Goal: Obtain resource: Download file/media

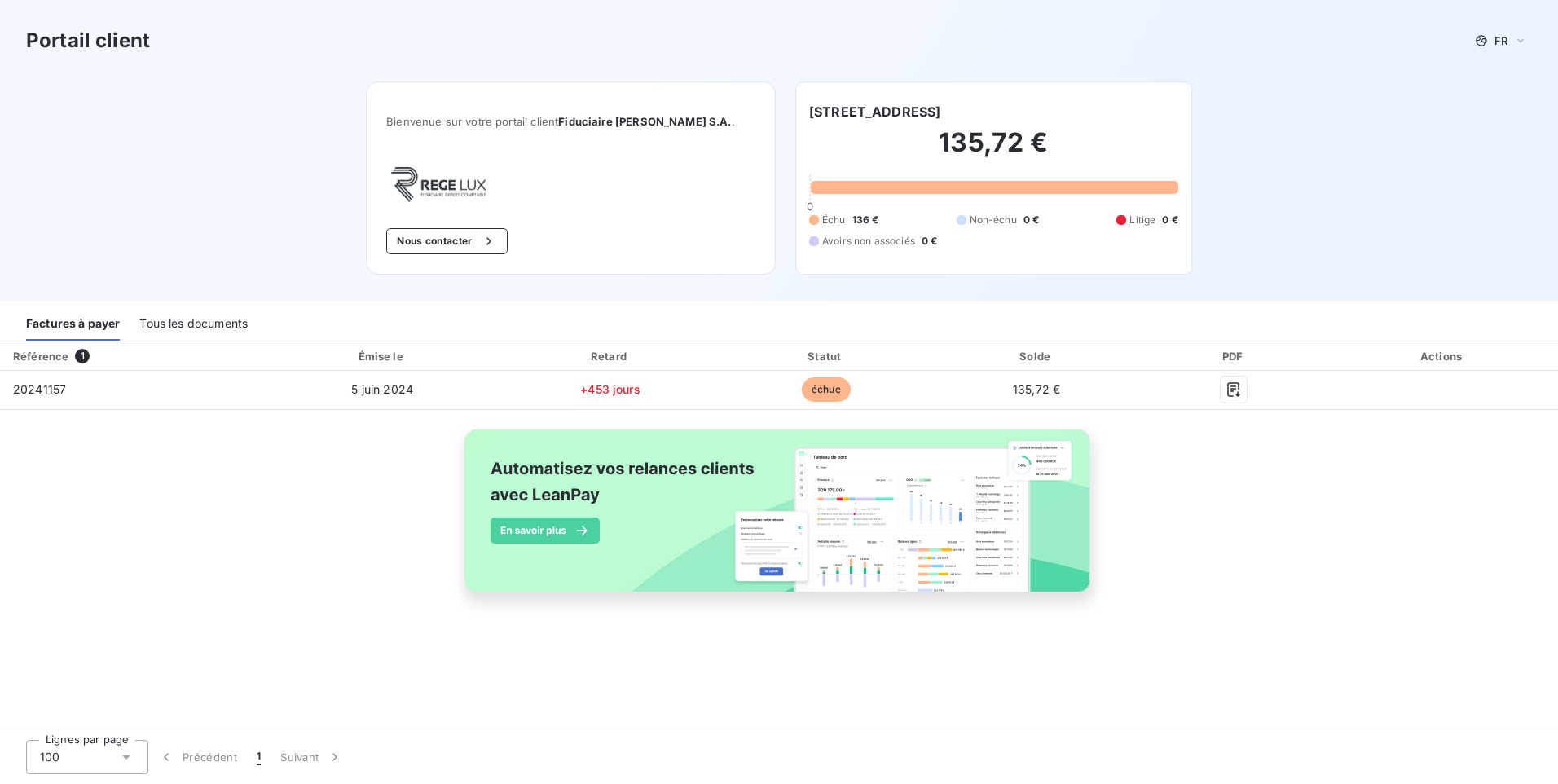
click at [225, 322] on div "Tous les documents" at bounding box center [193, 323] width 108 height 34
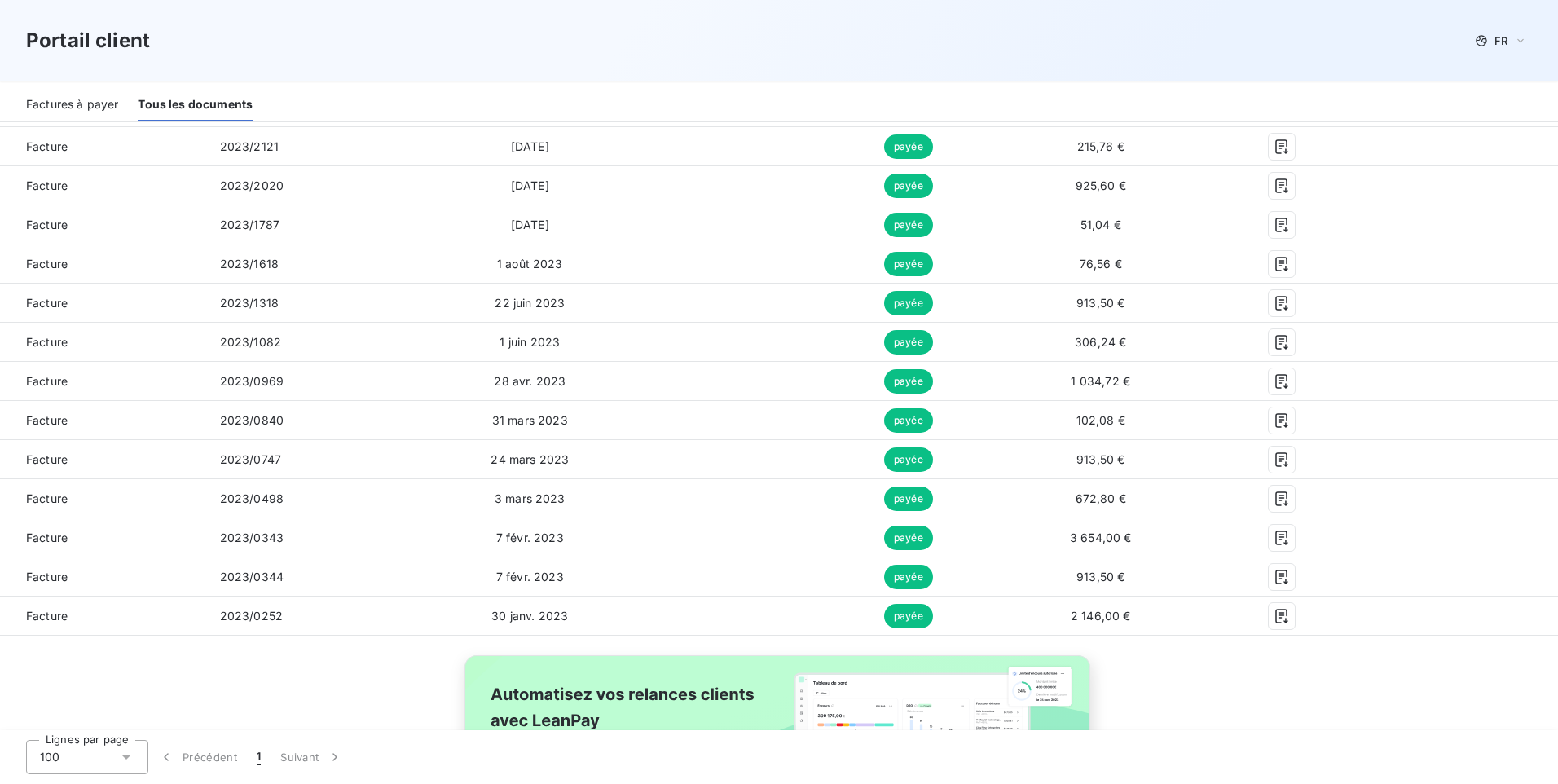
scroll to position [798, 0]
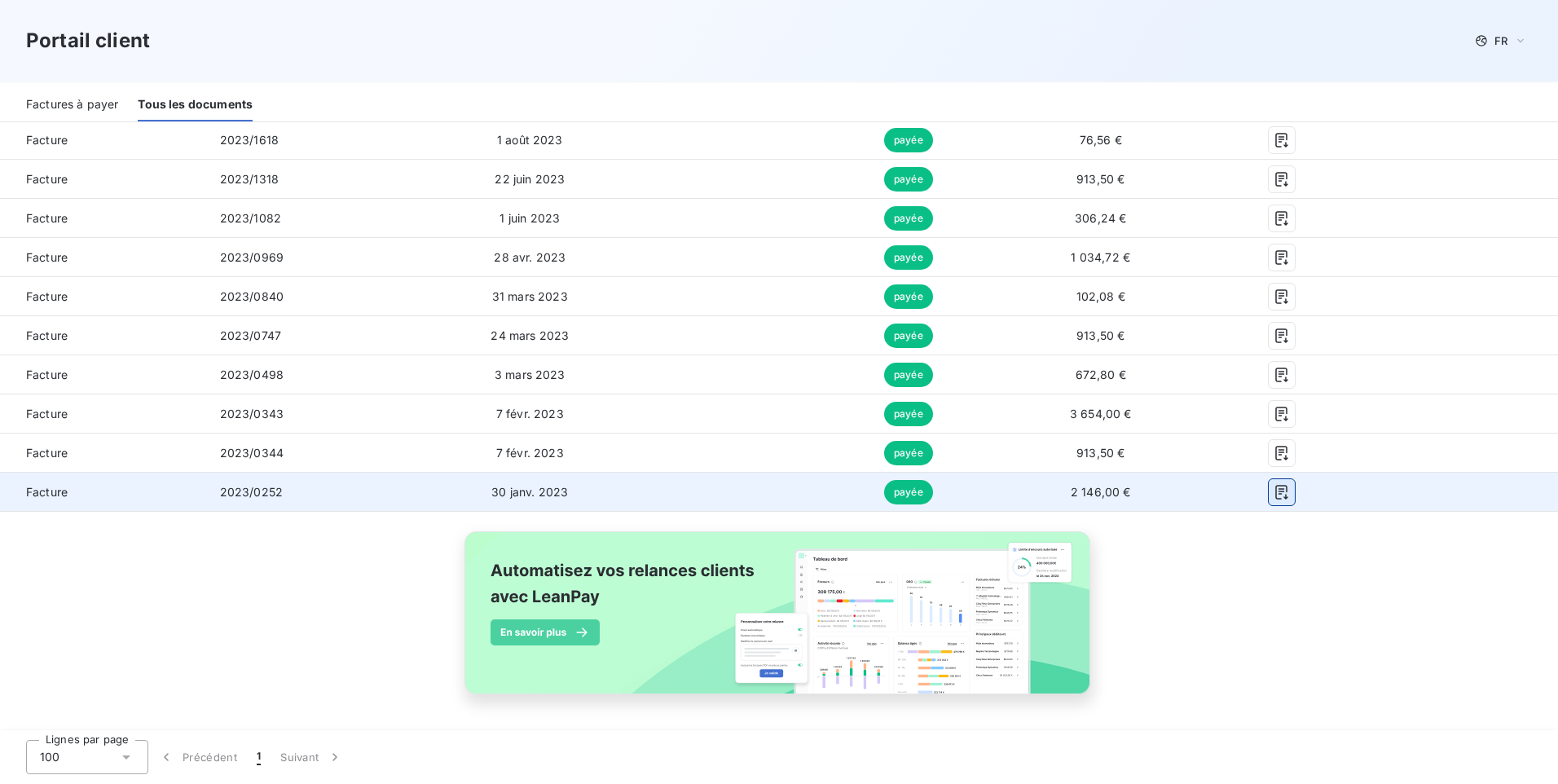
click at [1277, 495] on icon "button" at bounding box center [1282, 492] width 17 height 17
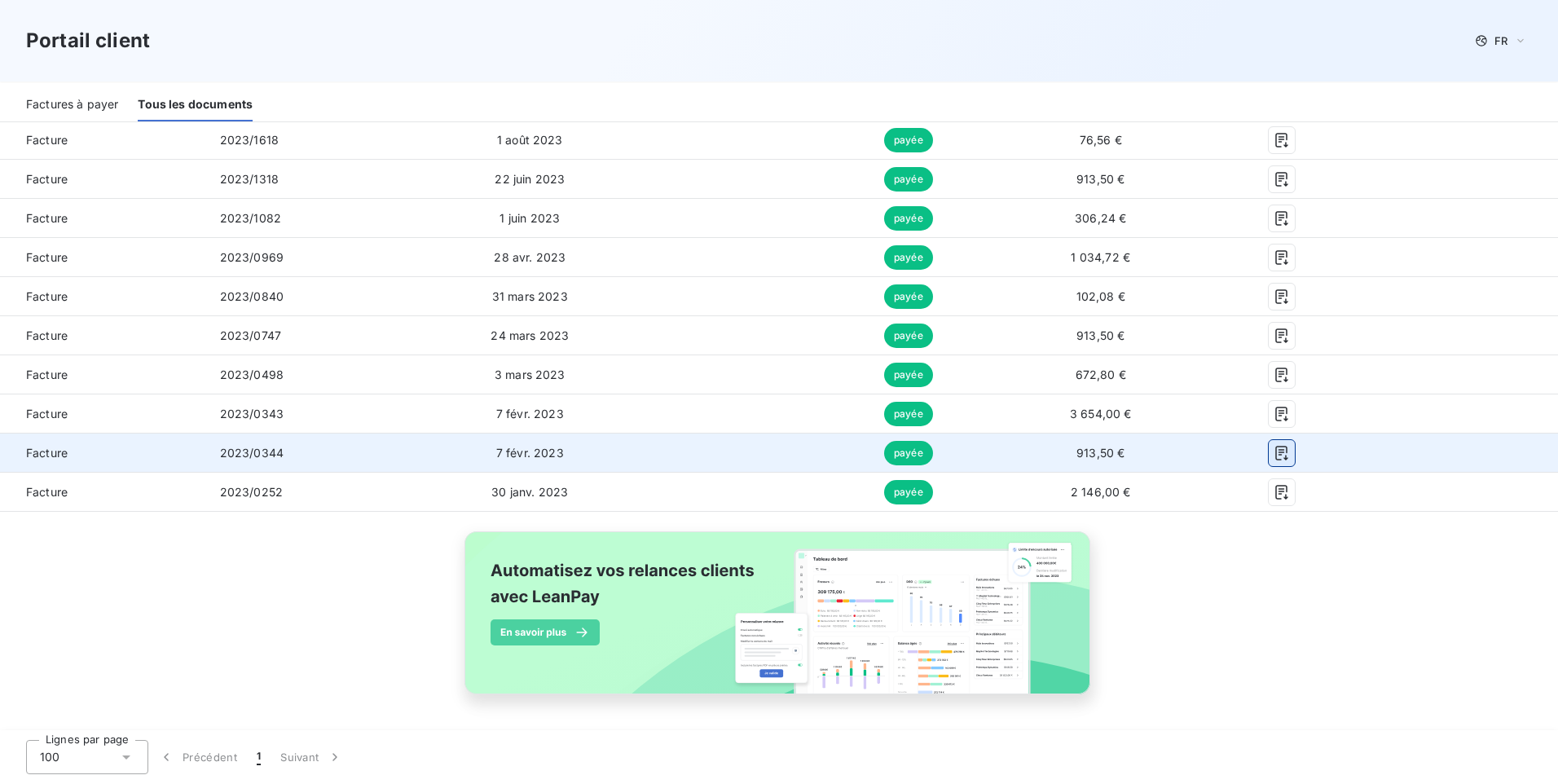
click at [1278, 457] on icon "button" at bounding box center [1282, 453] width 17 height 17
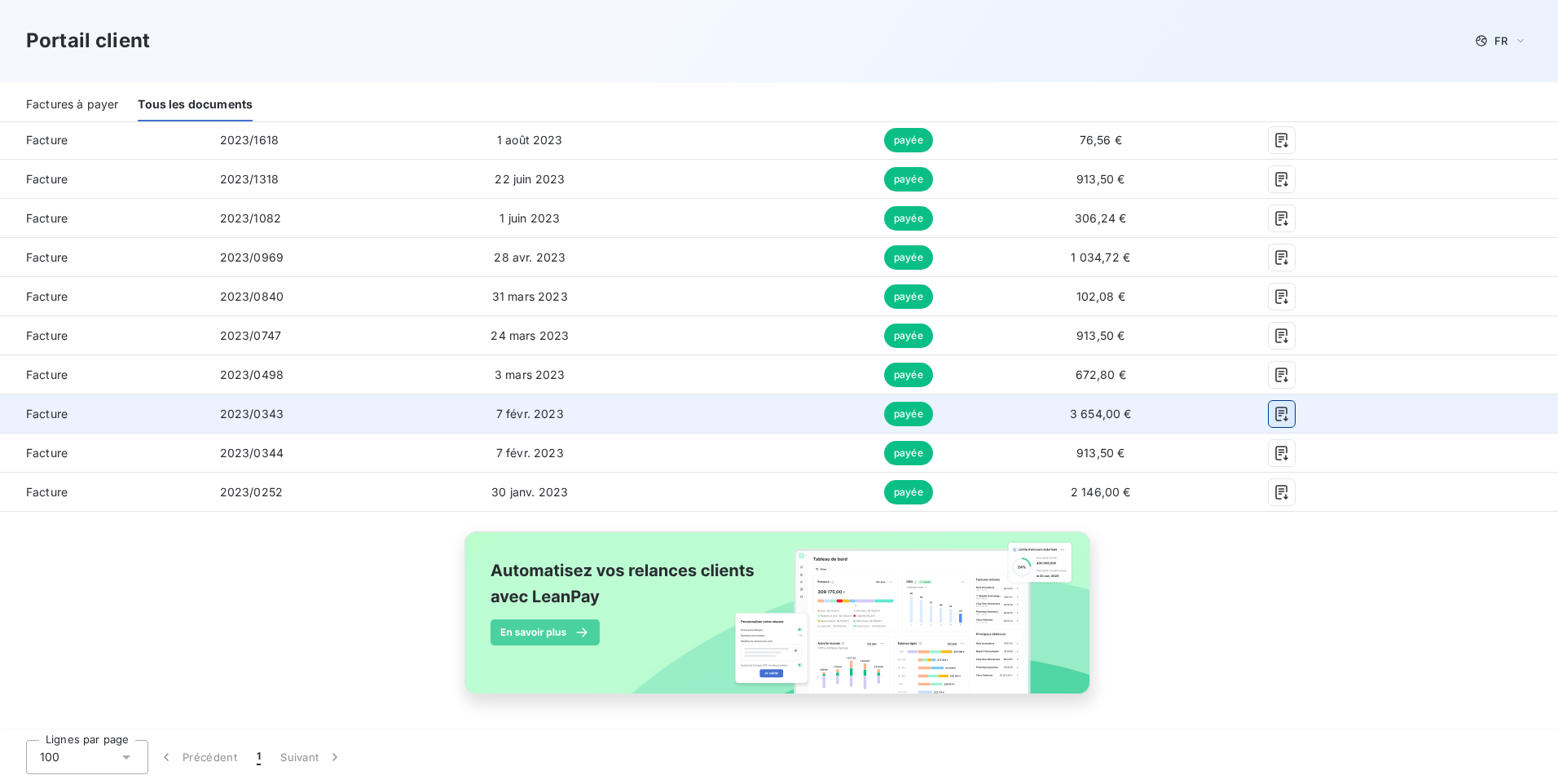
click at [1274, 417] on icon "button" at bounding box center [1282, 414] width 17 height 17
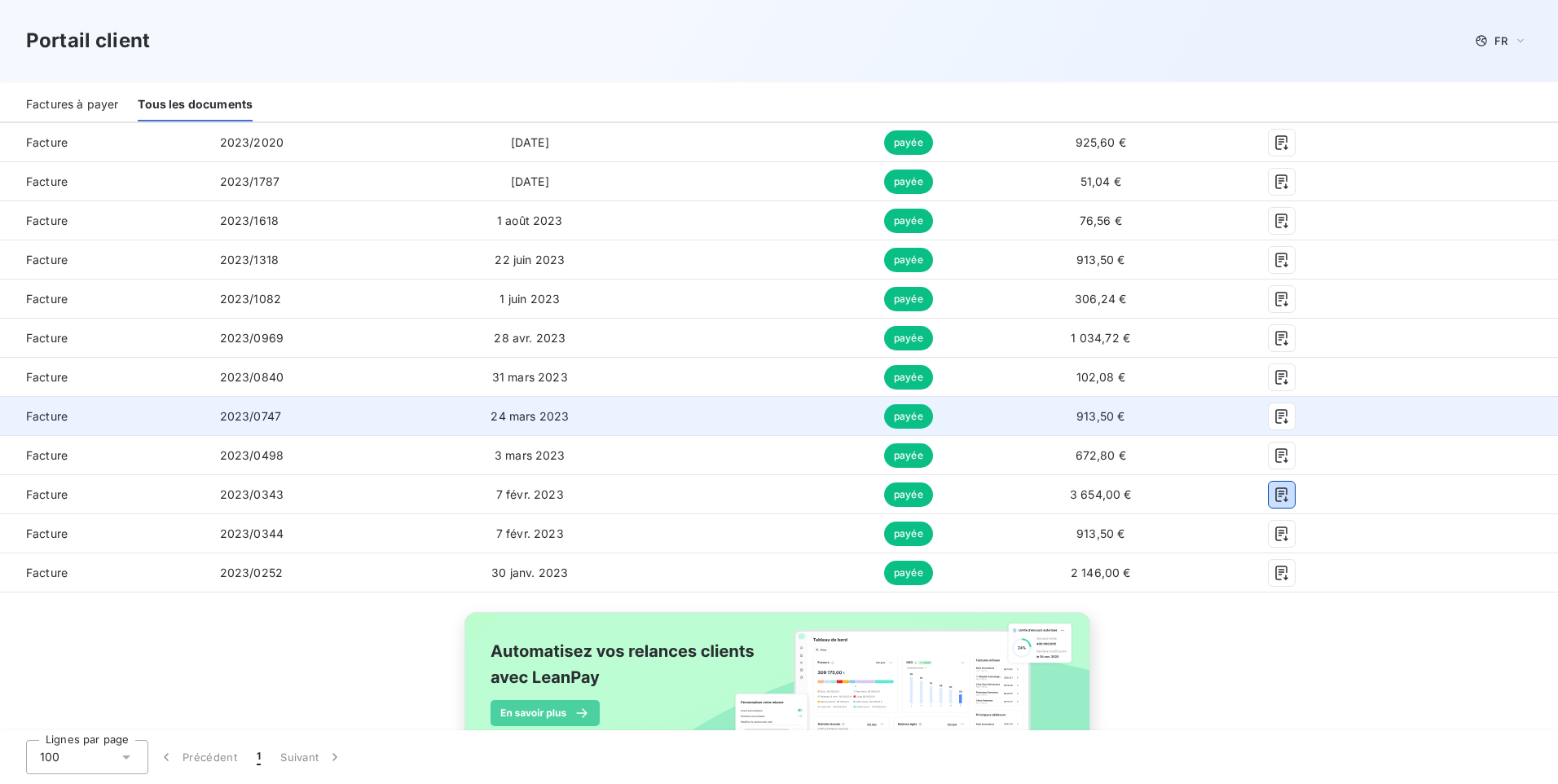
scroll to position [717, 0]
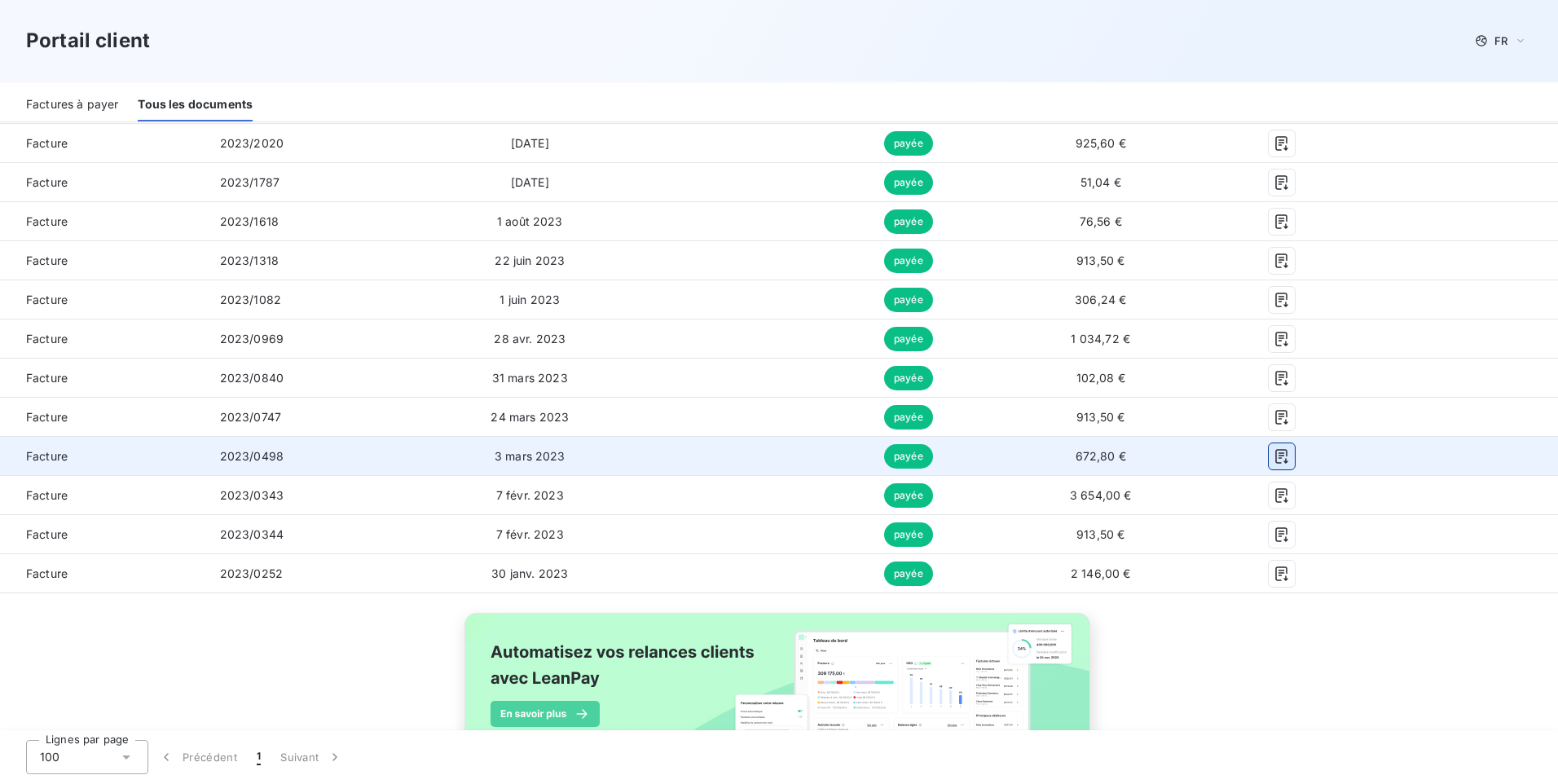
click at [1275, 460] on icon "button" at bounding box center [1281, 456] width 12 height 15
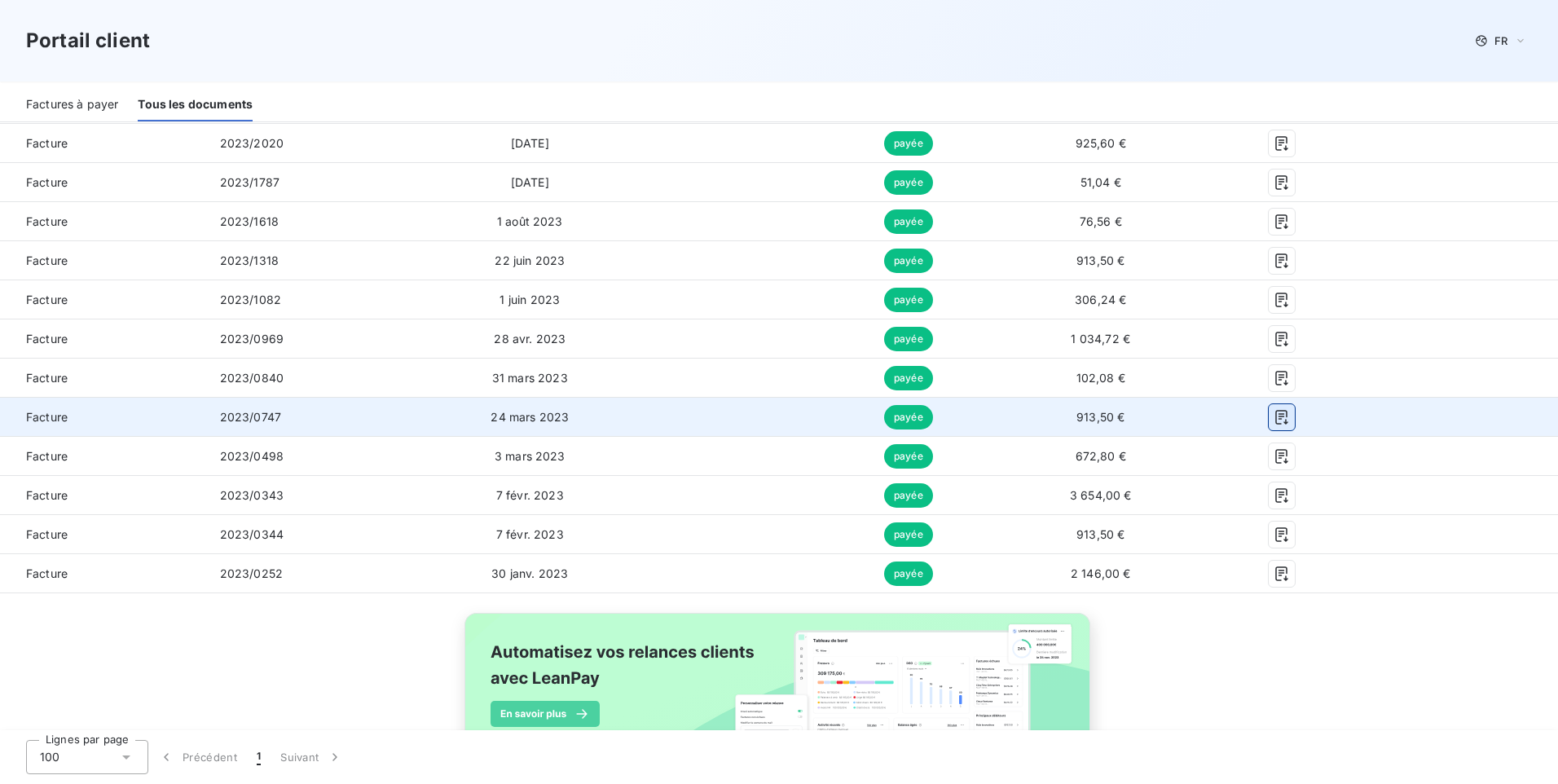
click at [1277, 418] on icon "button" at bounding box center [1282, 417] width 17 height 17
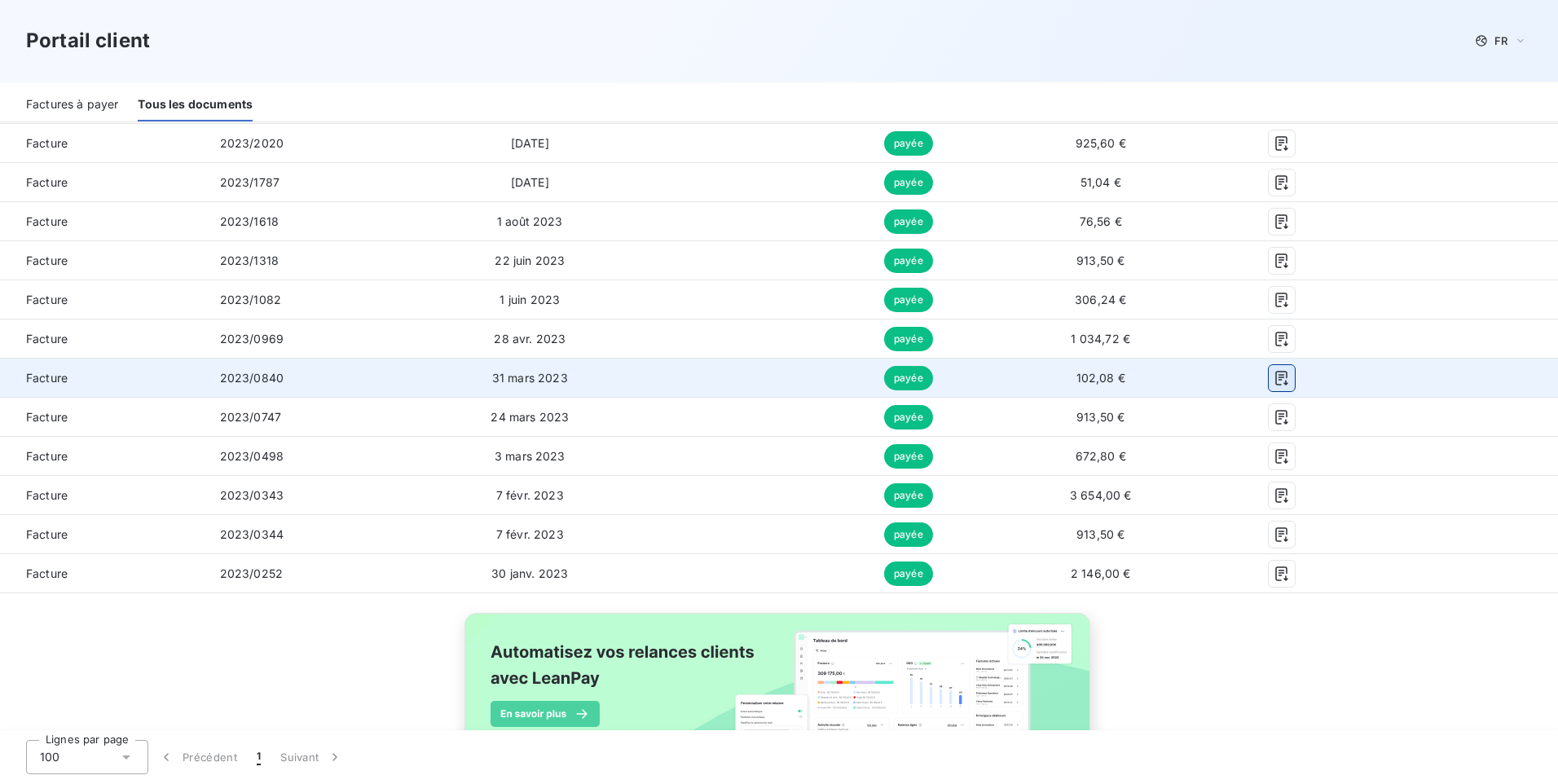
click at [1277, 382] on icon "button" at bounding box center [1281, 378] width 12 height 15
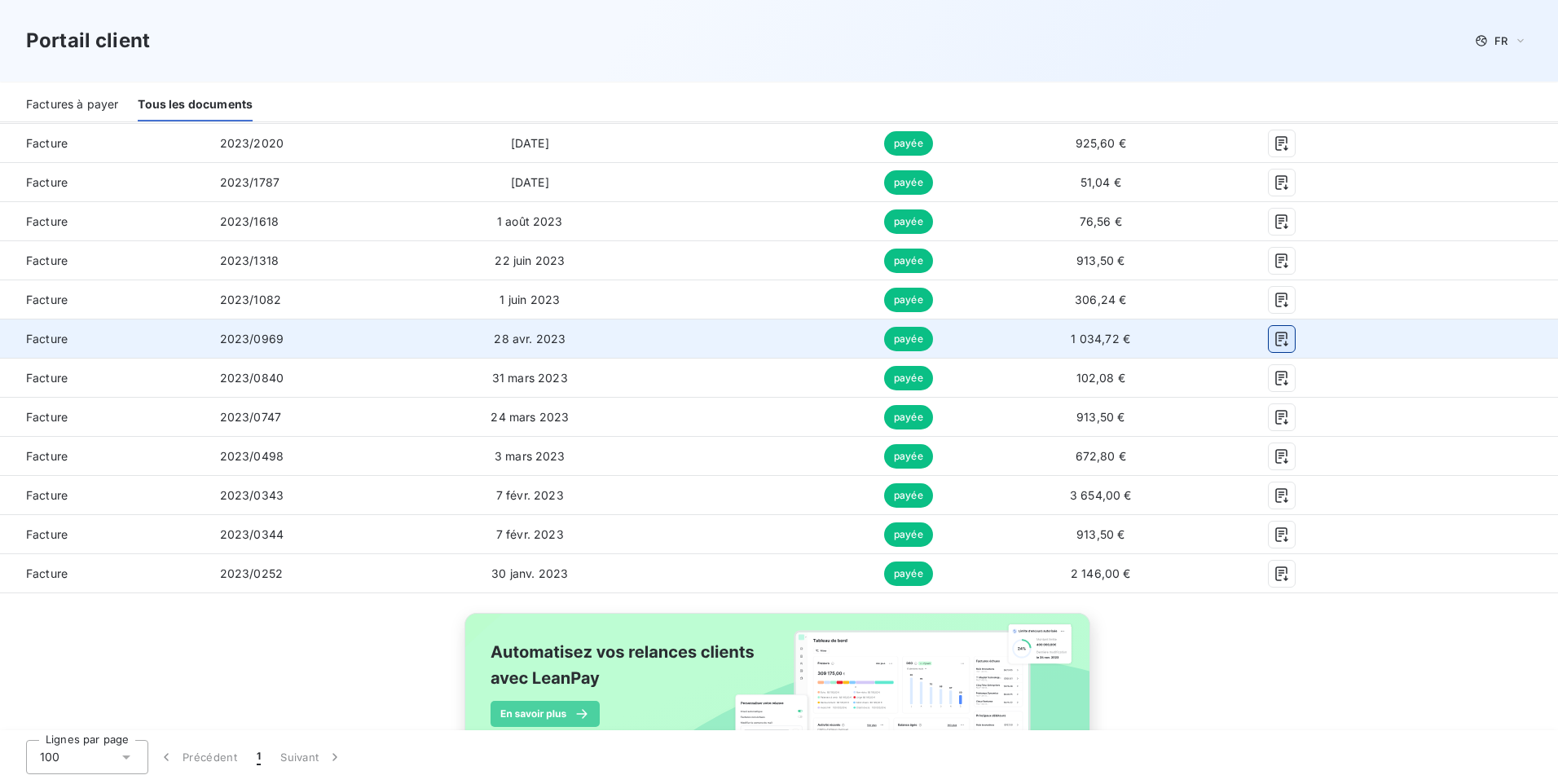
click at [1279, 342] on icon "button" at bounding box center [1282, 339] width 17 height 17
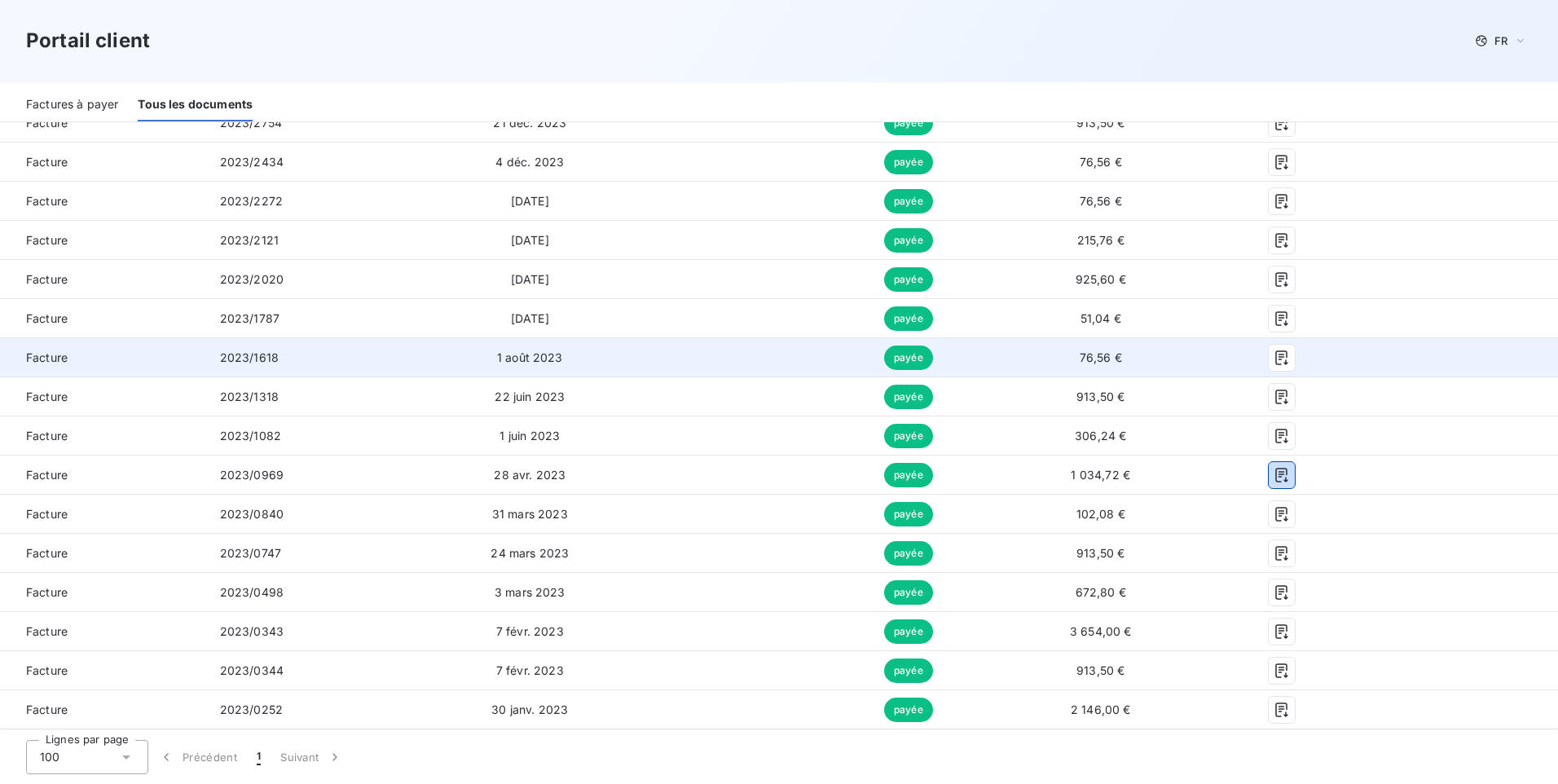
scroll to position [553, 0]
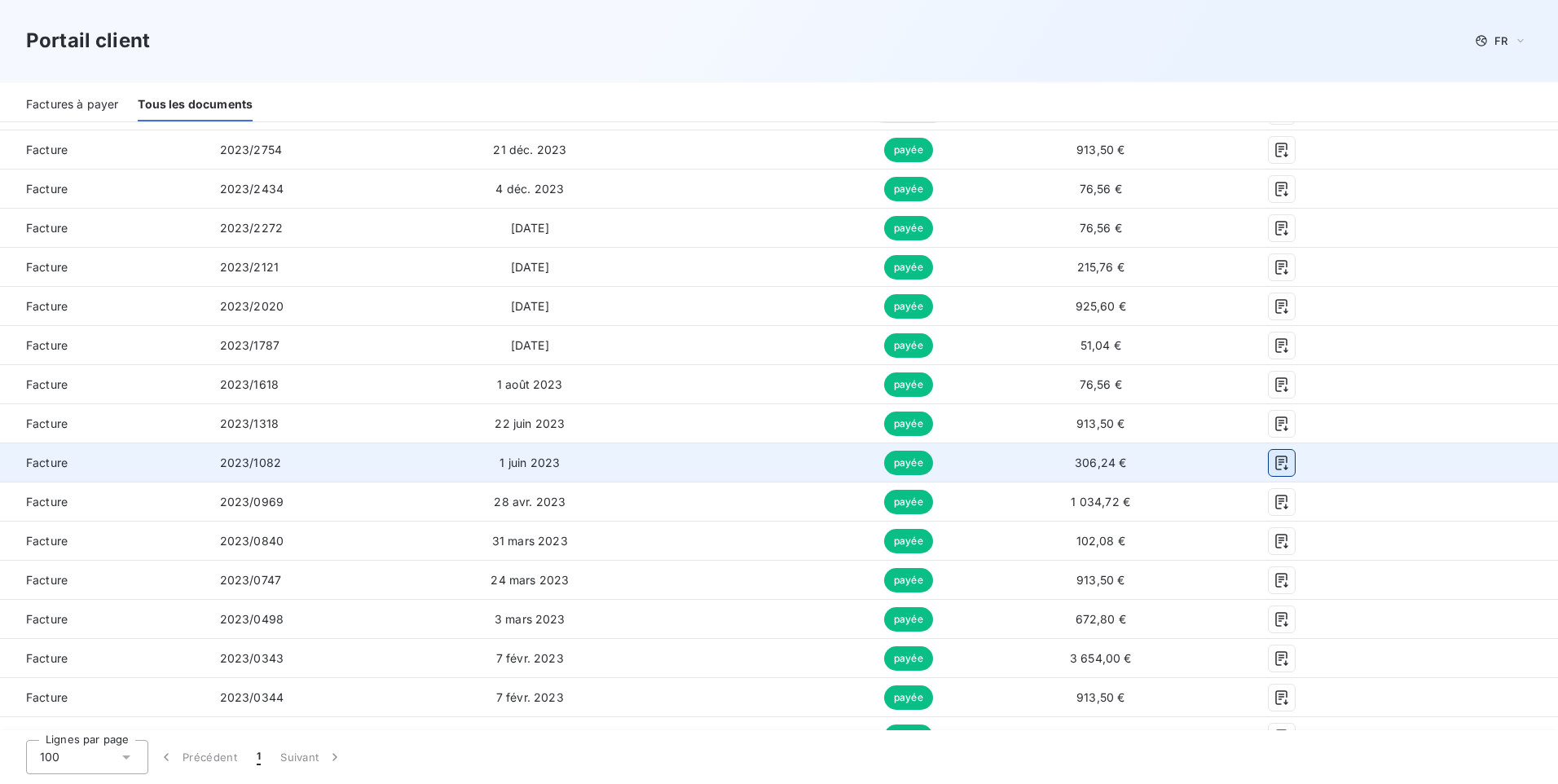
click at [1279, 468] on icon "button" at bounding box center [1282, 463] width 17 height 17
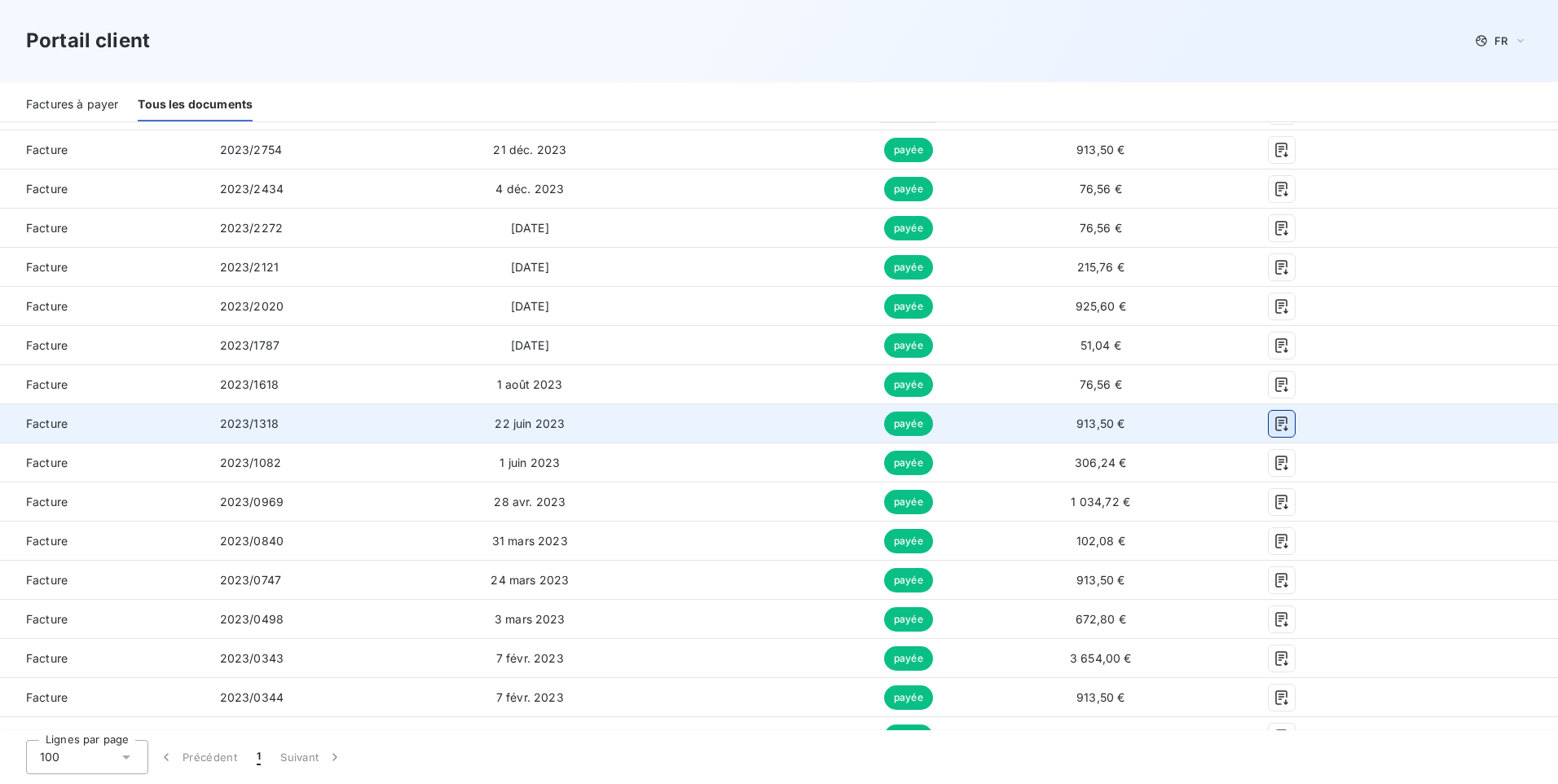
click at [1277, 423] on icon "button" at bounding box center [1282, 424] width 17 height 17
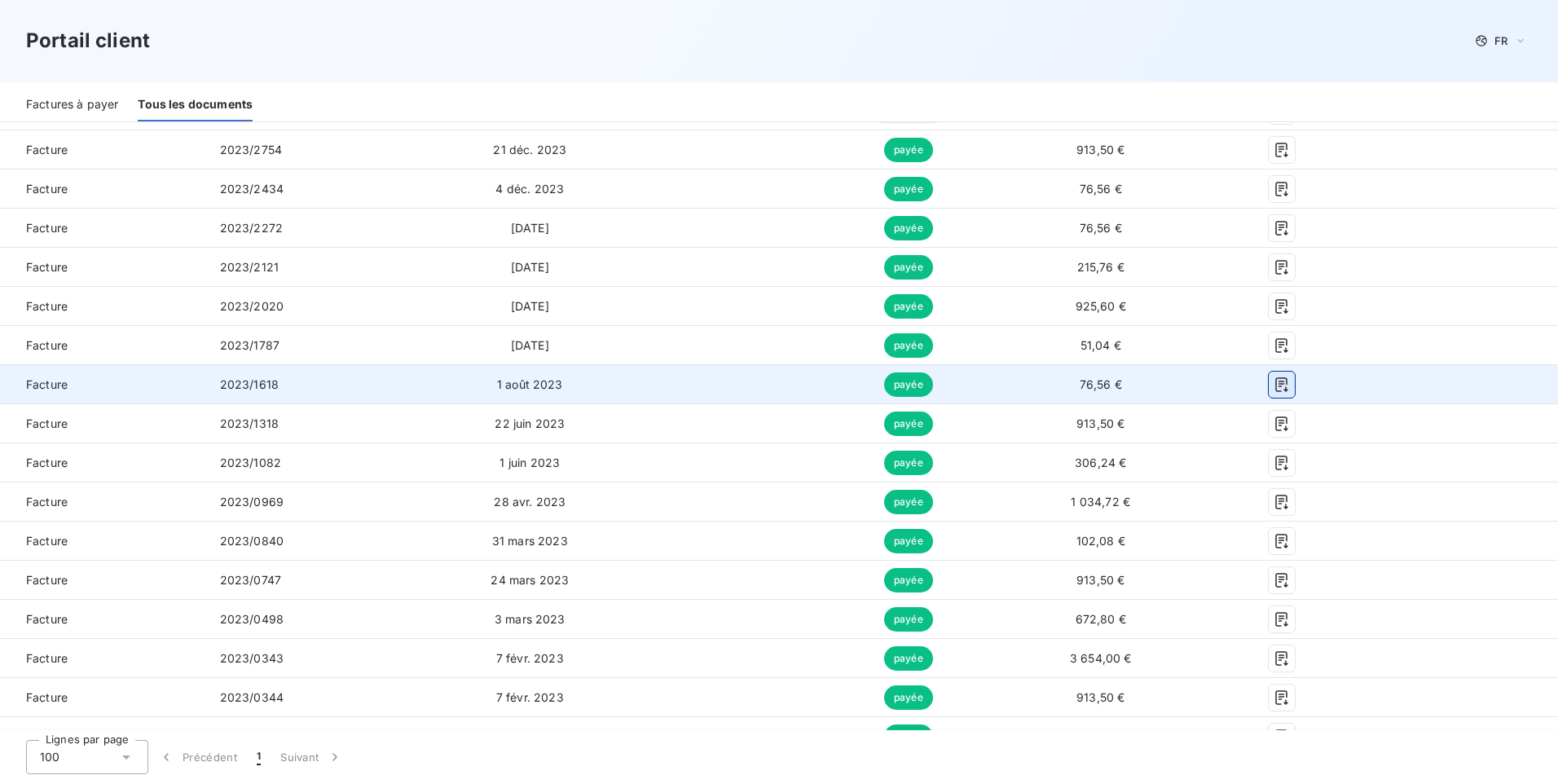
click at [1276, 385] on icon "button" at bounding box center [1282, 385] width 17 height 17
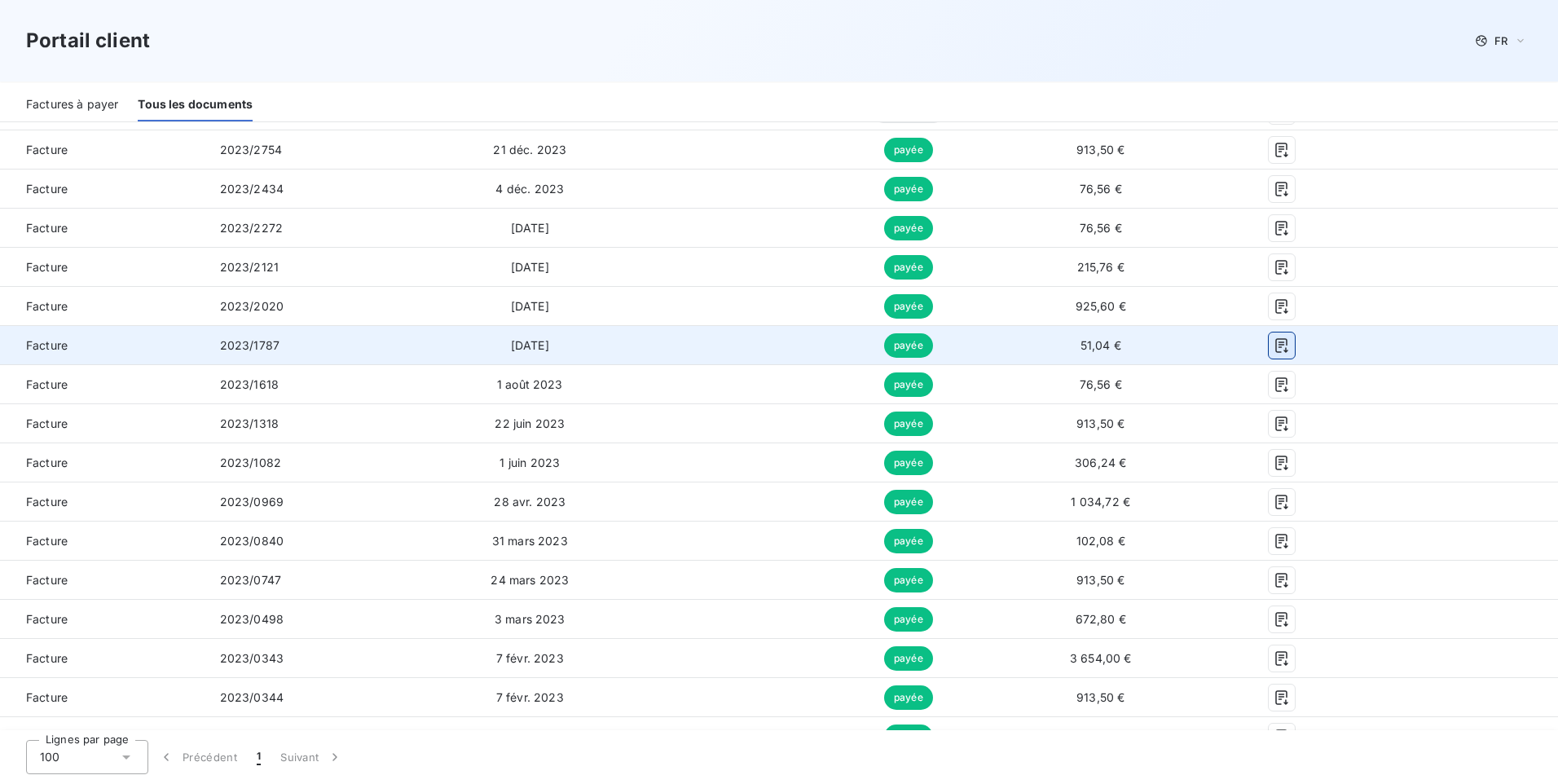
click at [1275, 343] on icon "button" at bounding box center [1281, 345] width 12 height 15
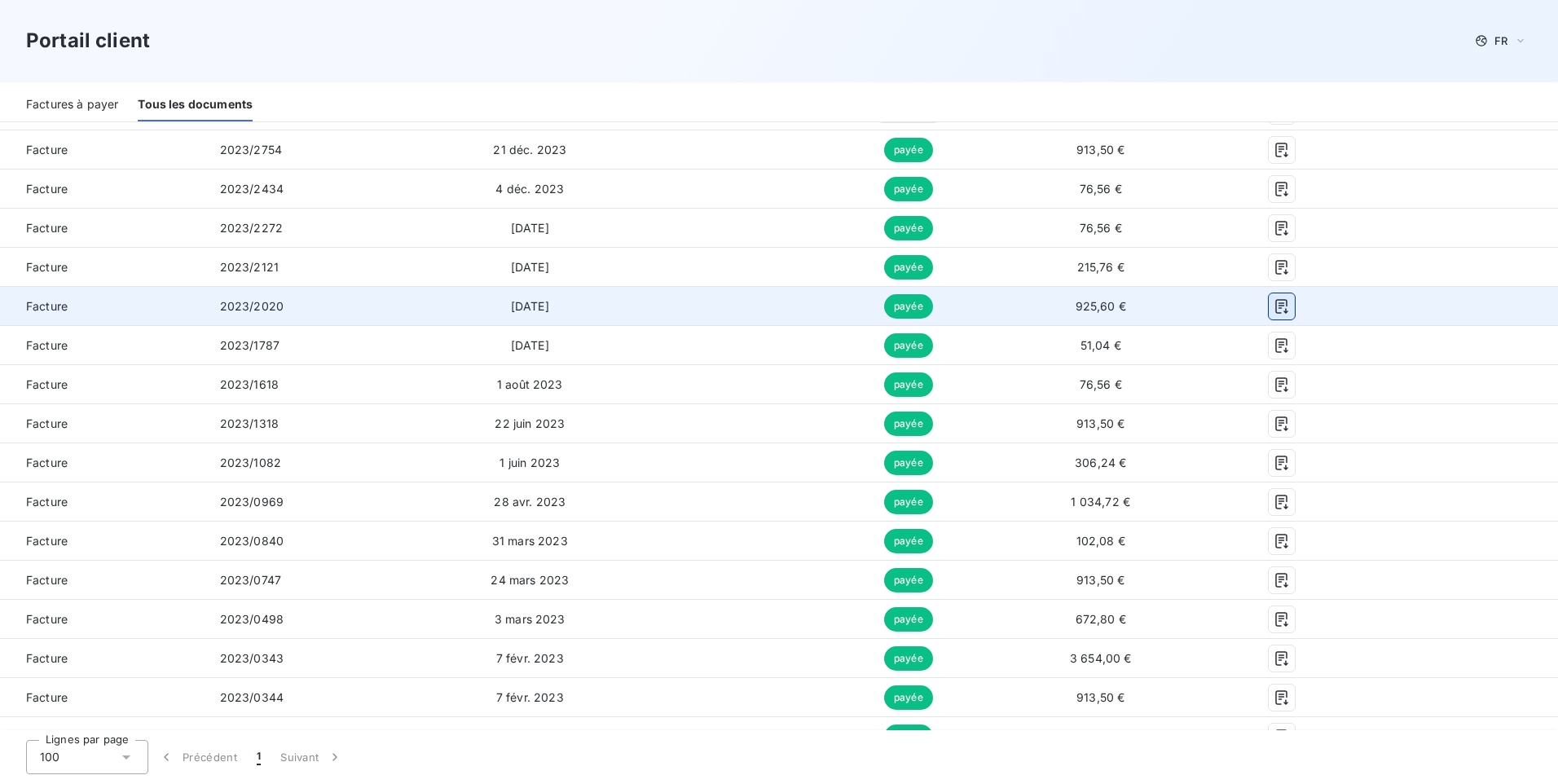
click at [1275, 305] on icon "button" at bounding box center [1281, 307] width 12 height 15
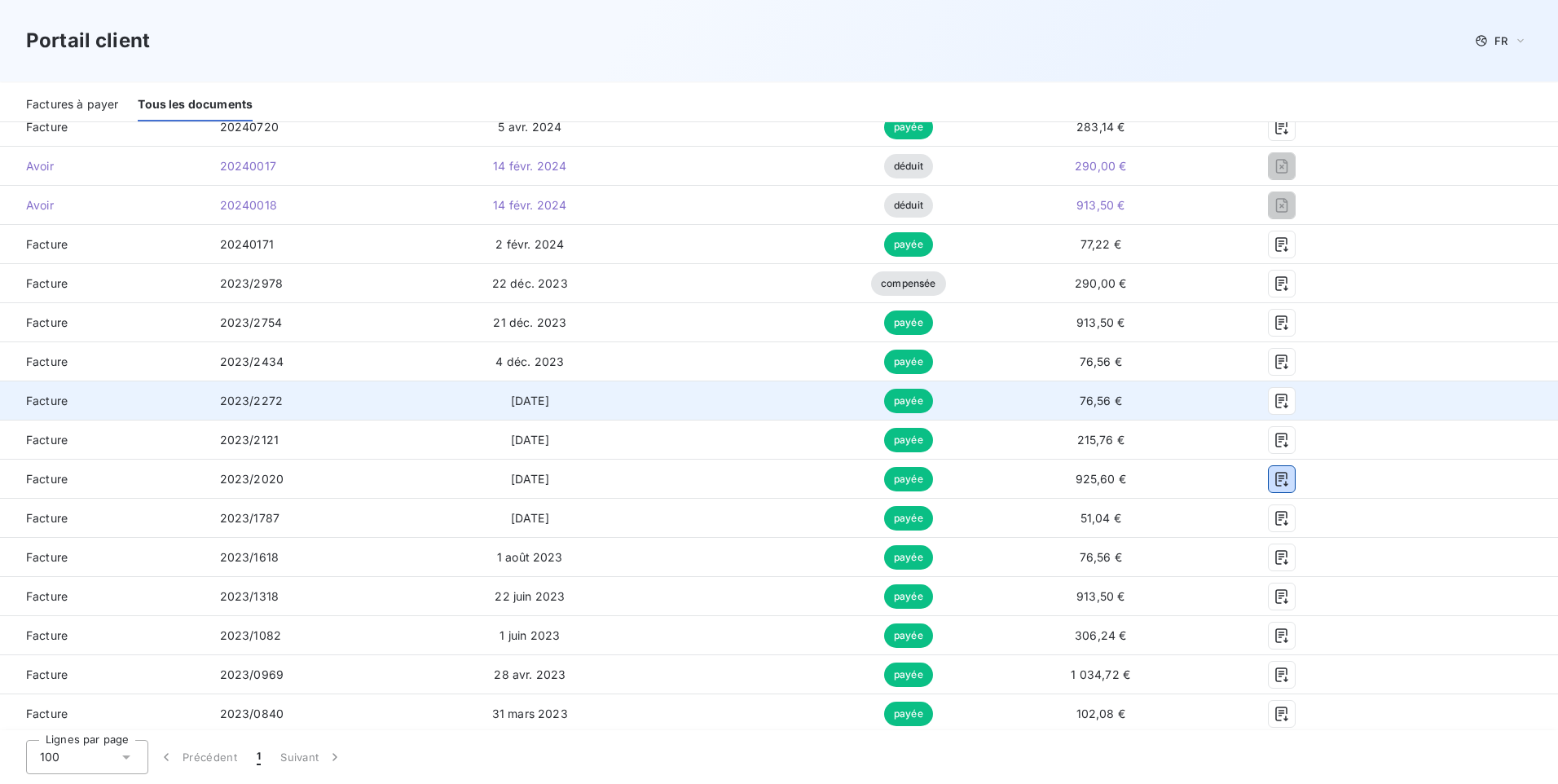
scroll to position [391, 0]
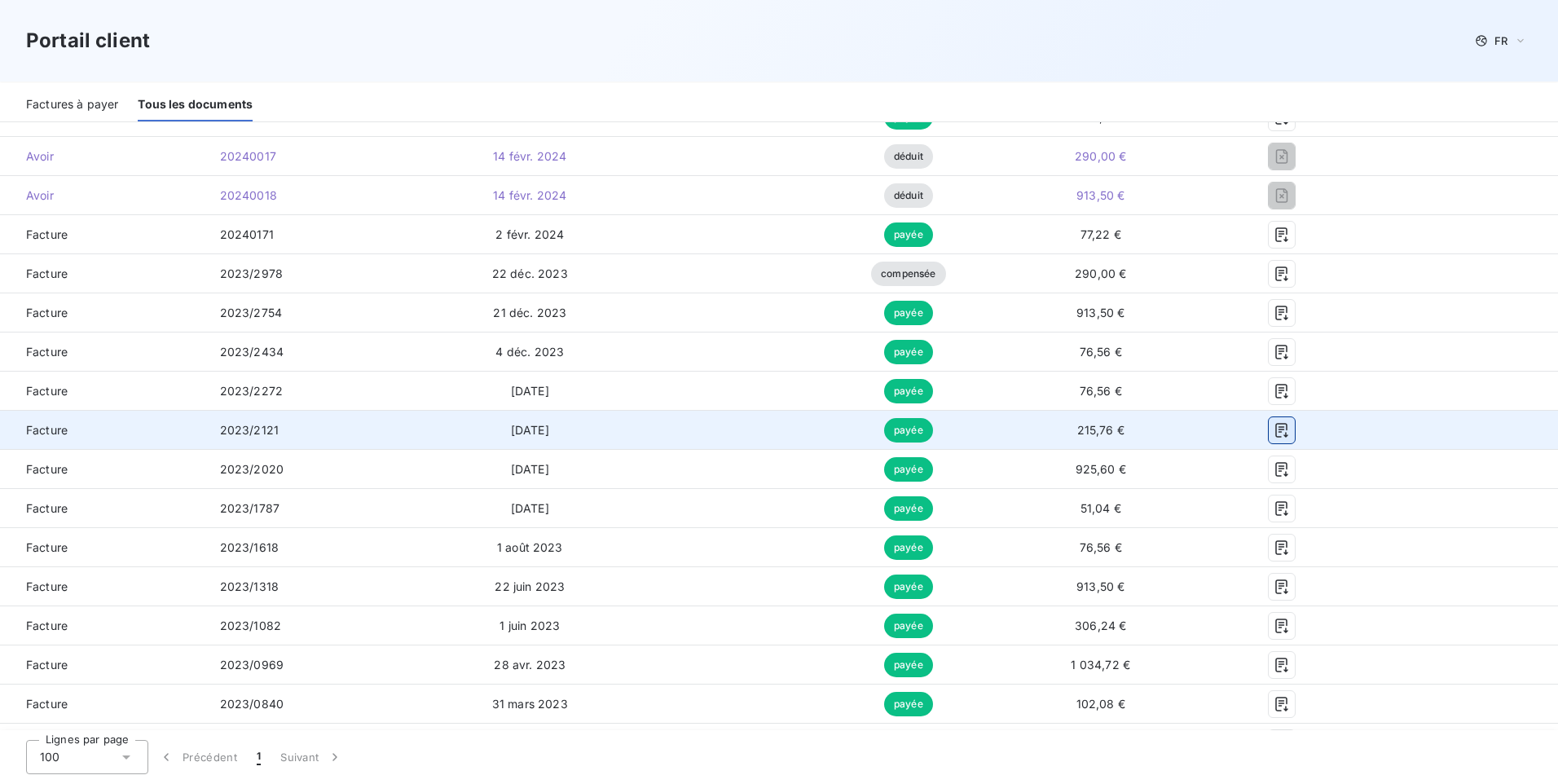
click at [1275, 430] on icon "button" at bounding box center [1282, 430] width 17 height 17
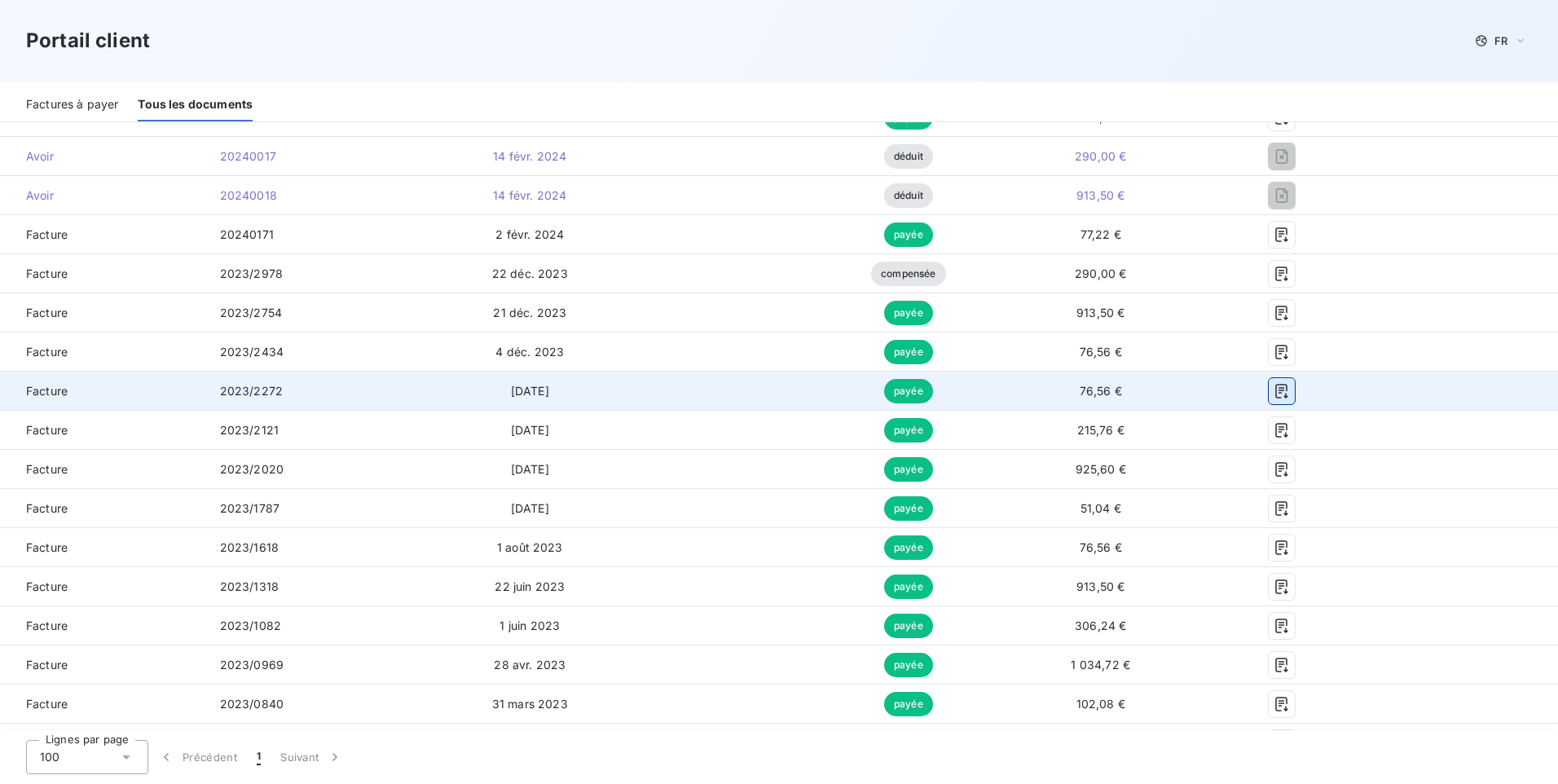
click at [1278, 395] on icon "button" at bounding box center [1282, 392] width 17 height 17
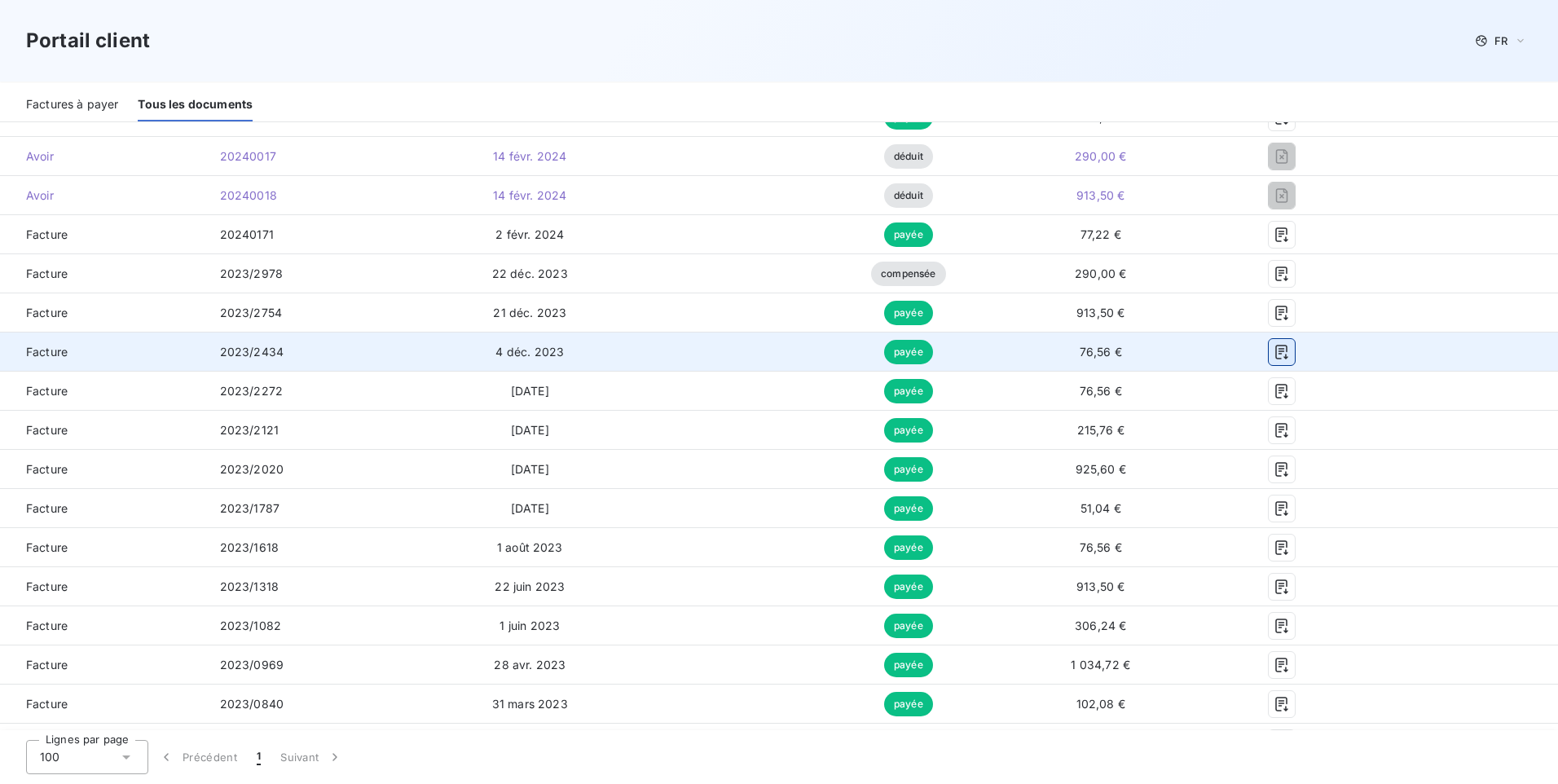
click at [1275, 354] on icon "button" at bounding box center [1281, 352] width 12 height 15
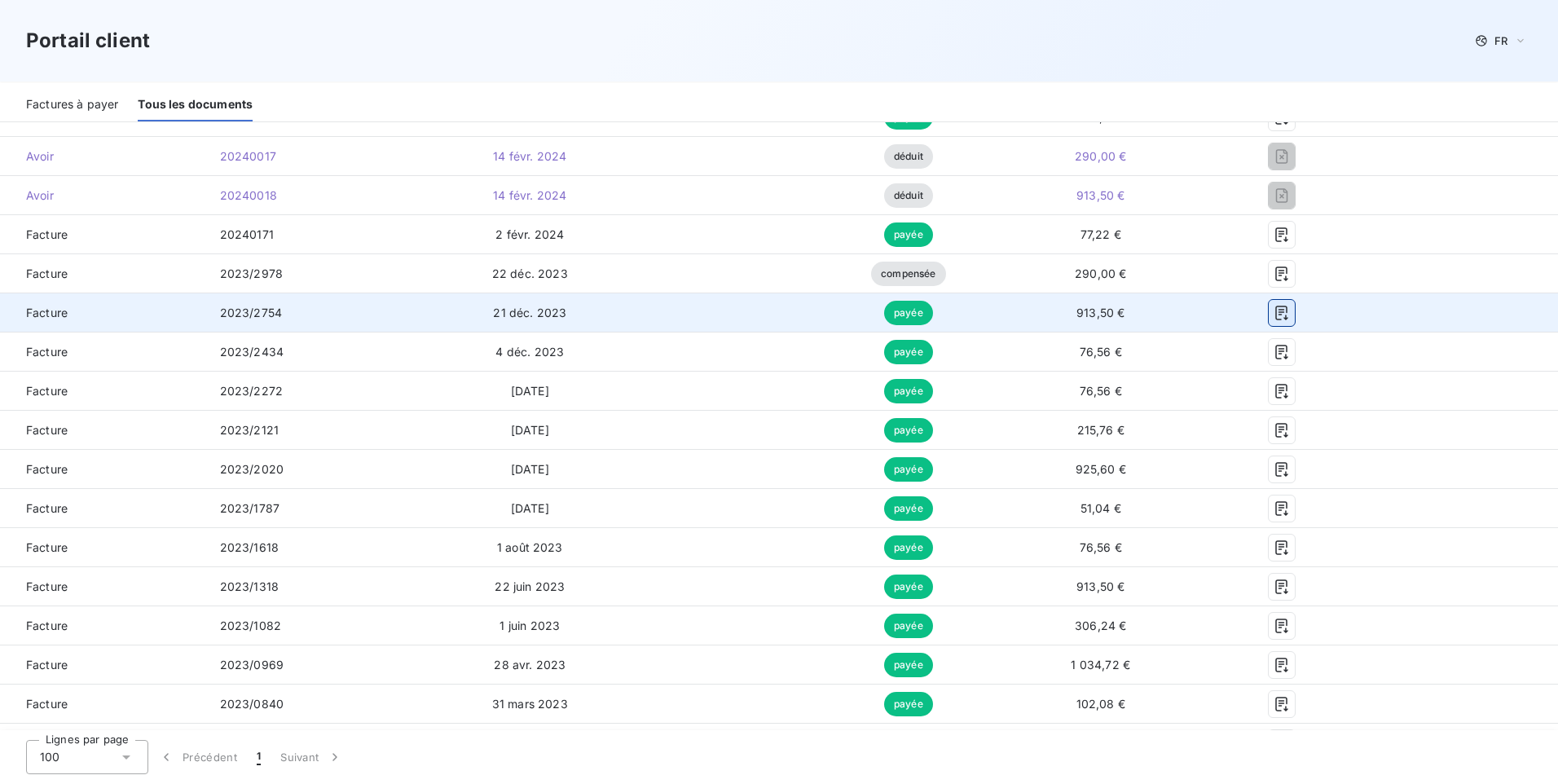
click at [1274, 315] on icon "button" at bounding box center [1282, 313] width 17 height 17
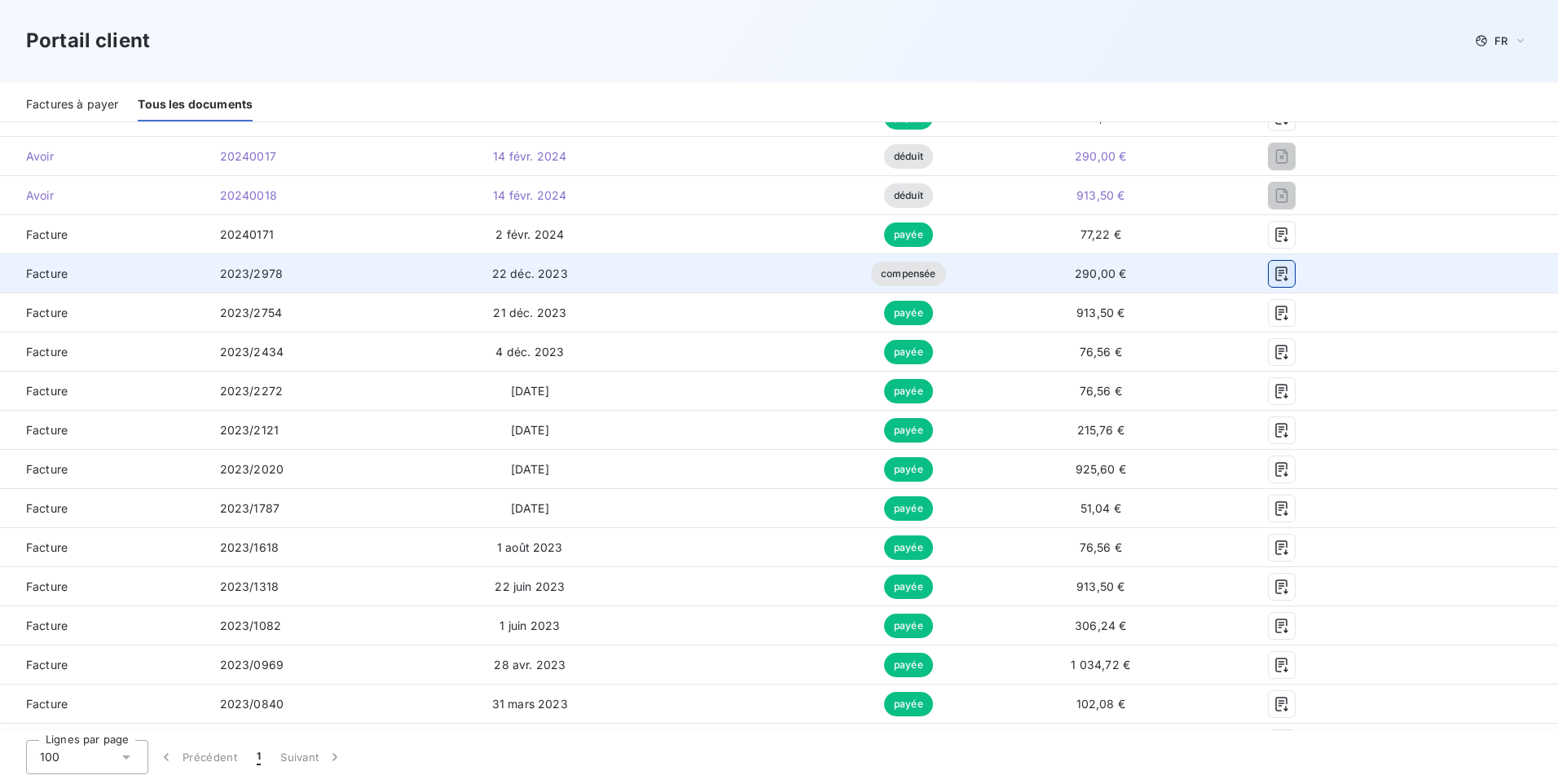
click at [1274, 276] on icon "button" at bounding box center [1282, 274] width 17 height 17
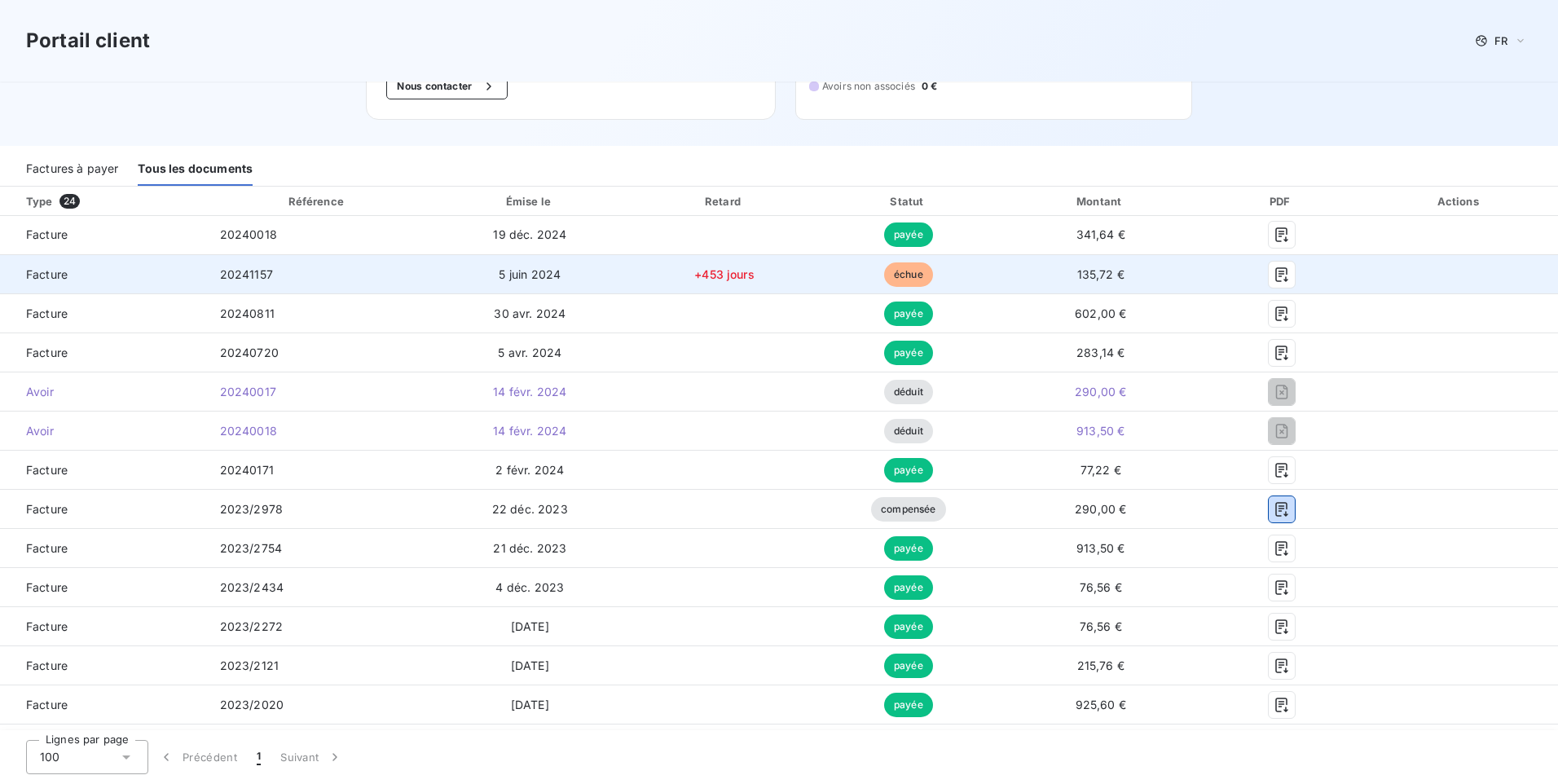
scroll to position [146, 0]
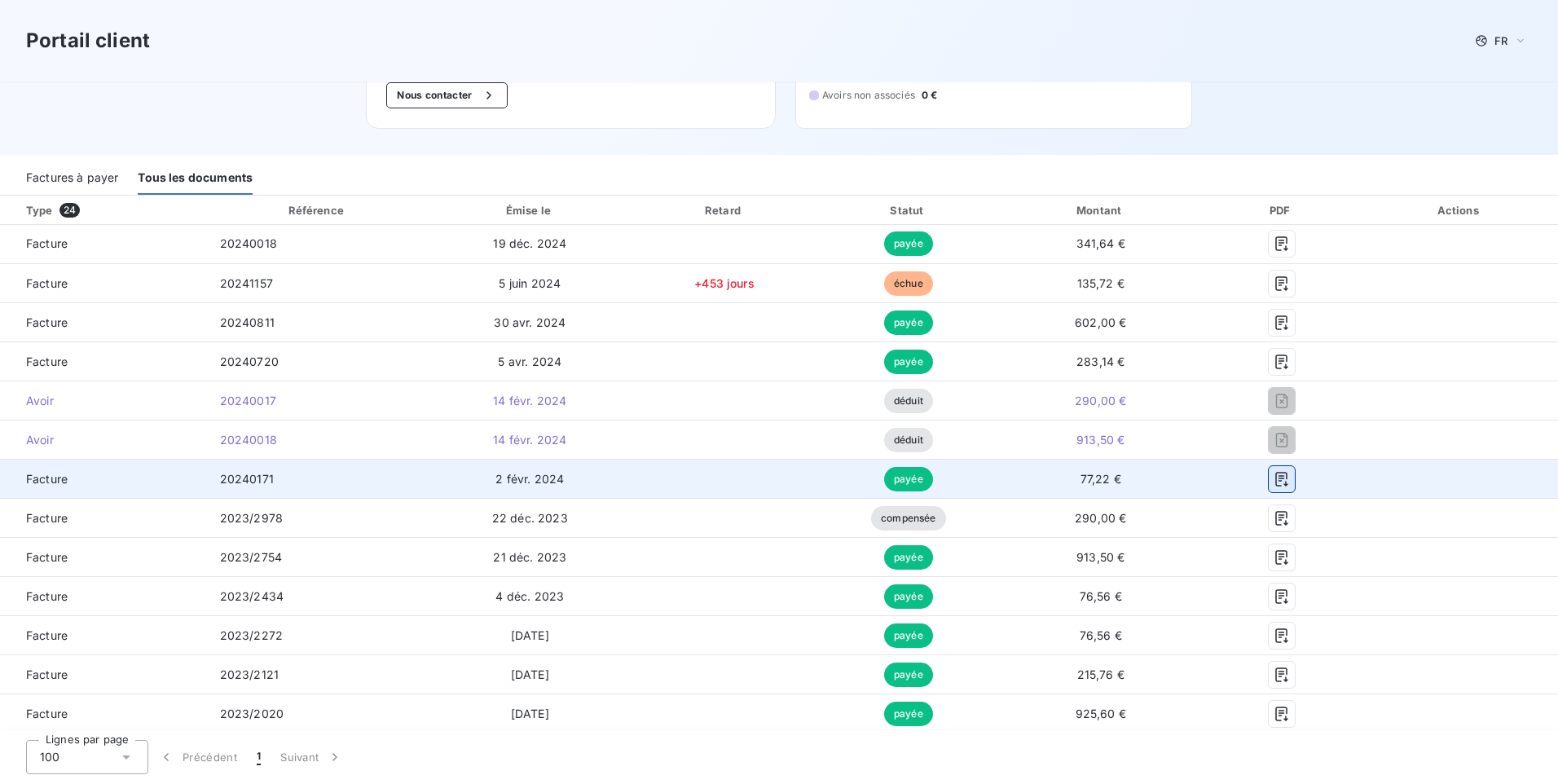
click at [1275, 480] on icon "button" at bounding box center [1281, 479] width 12 height 15
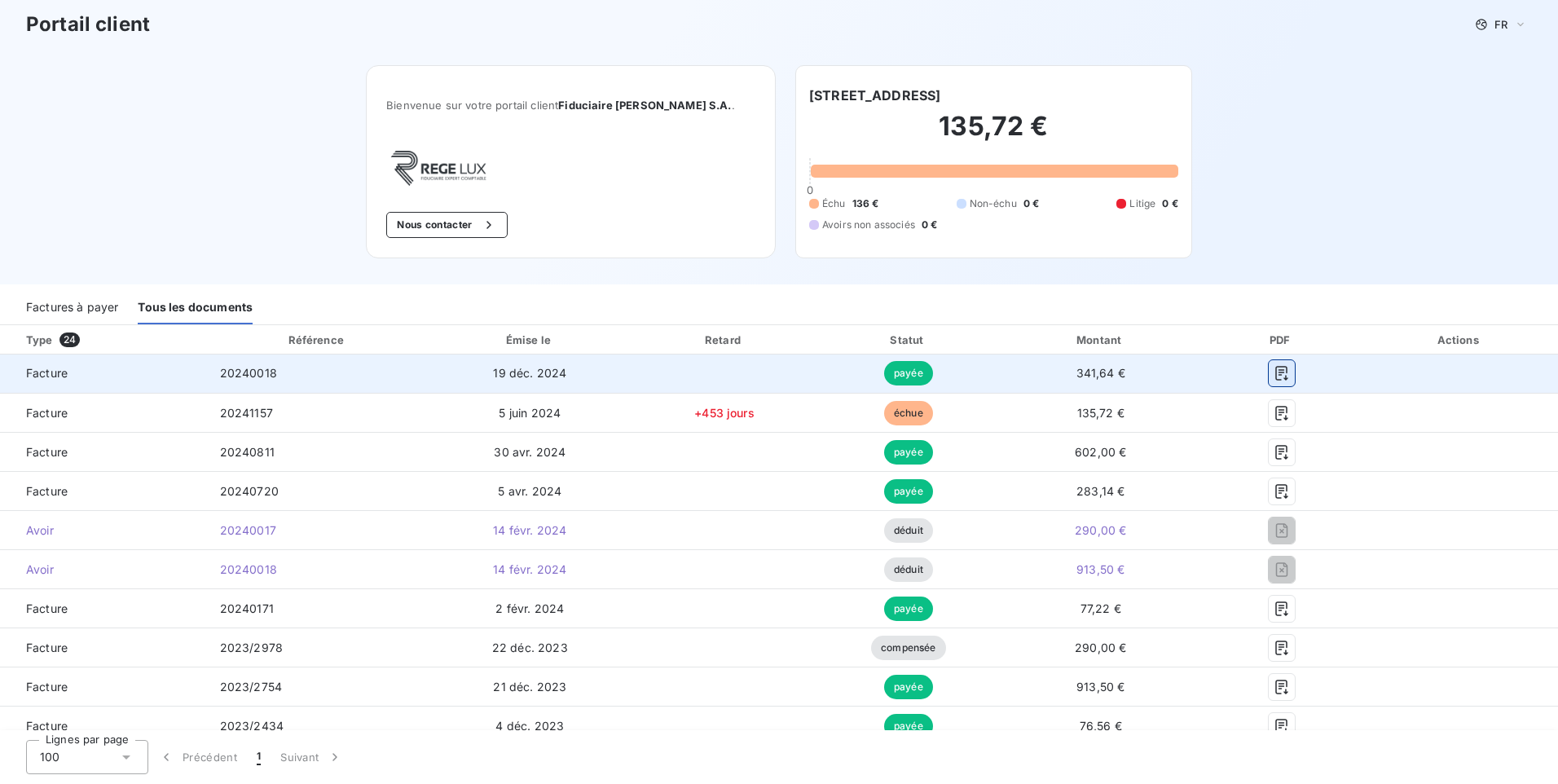
scroll to position [0, 0]
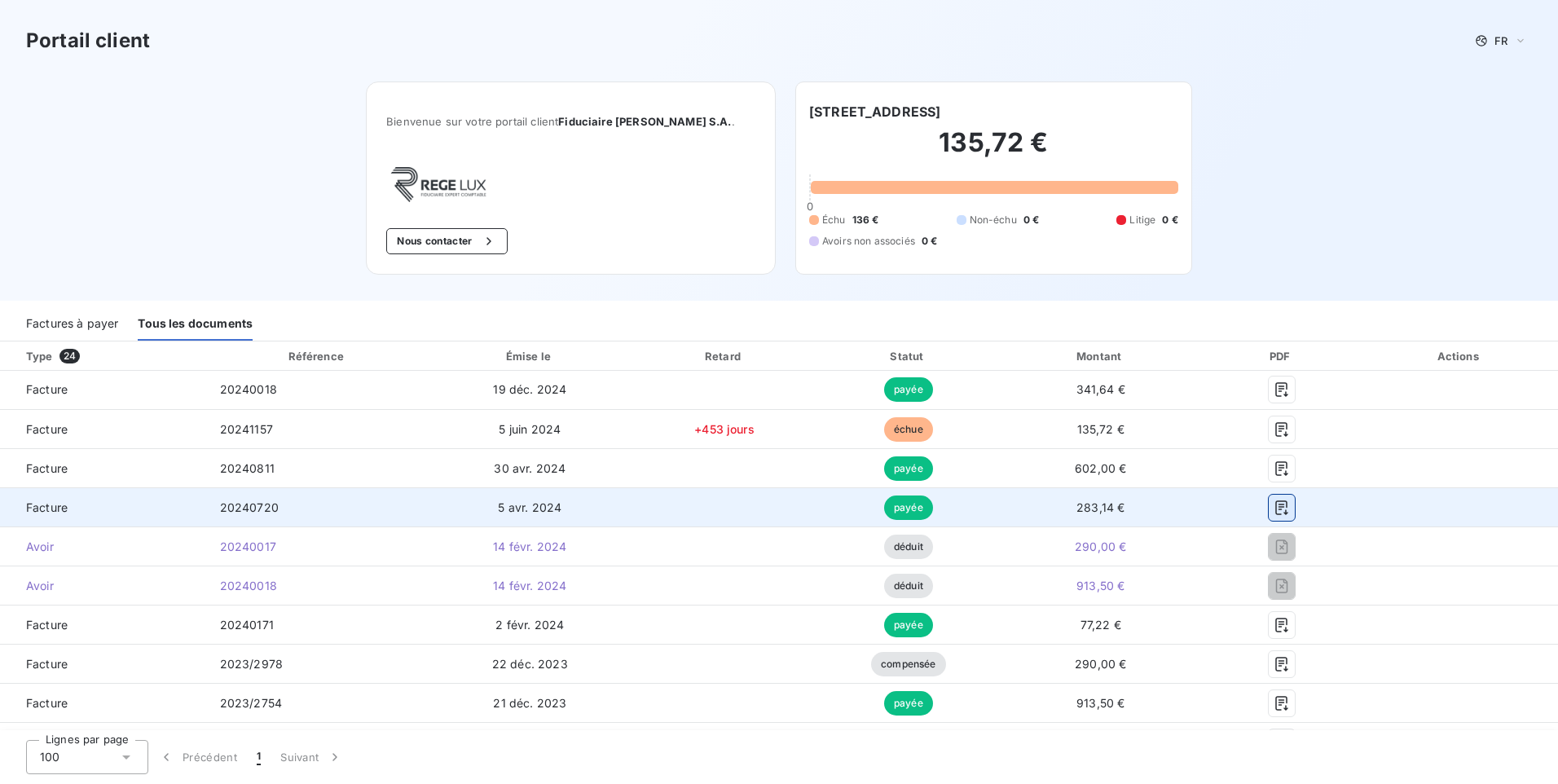
click at [1274, 506] on icon "button" at bounding box center [1282, 508] width 17 height 17
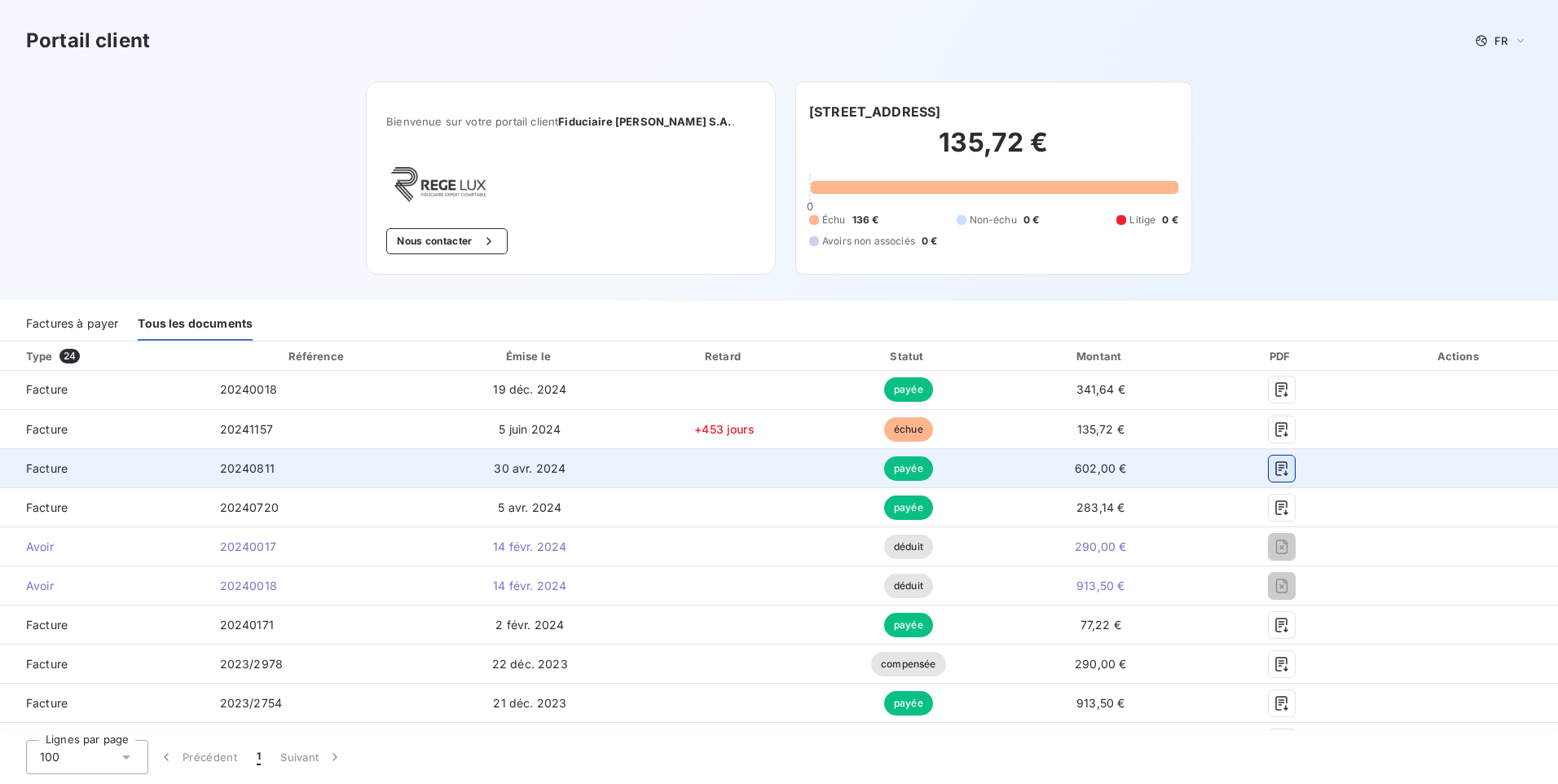
click at [1275, 465] on icon "button" at bounding box center [1281, 468] width 12 height 15
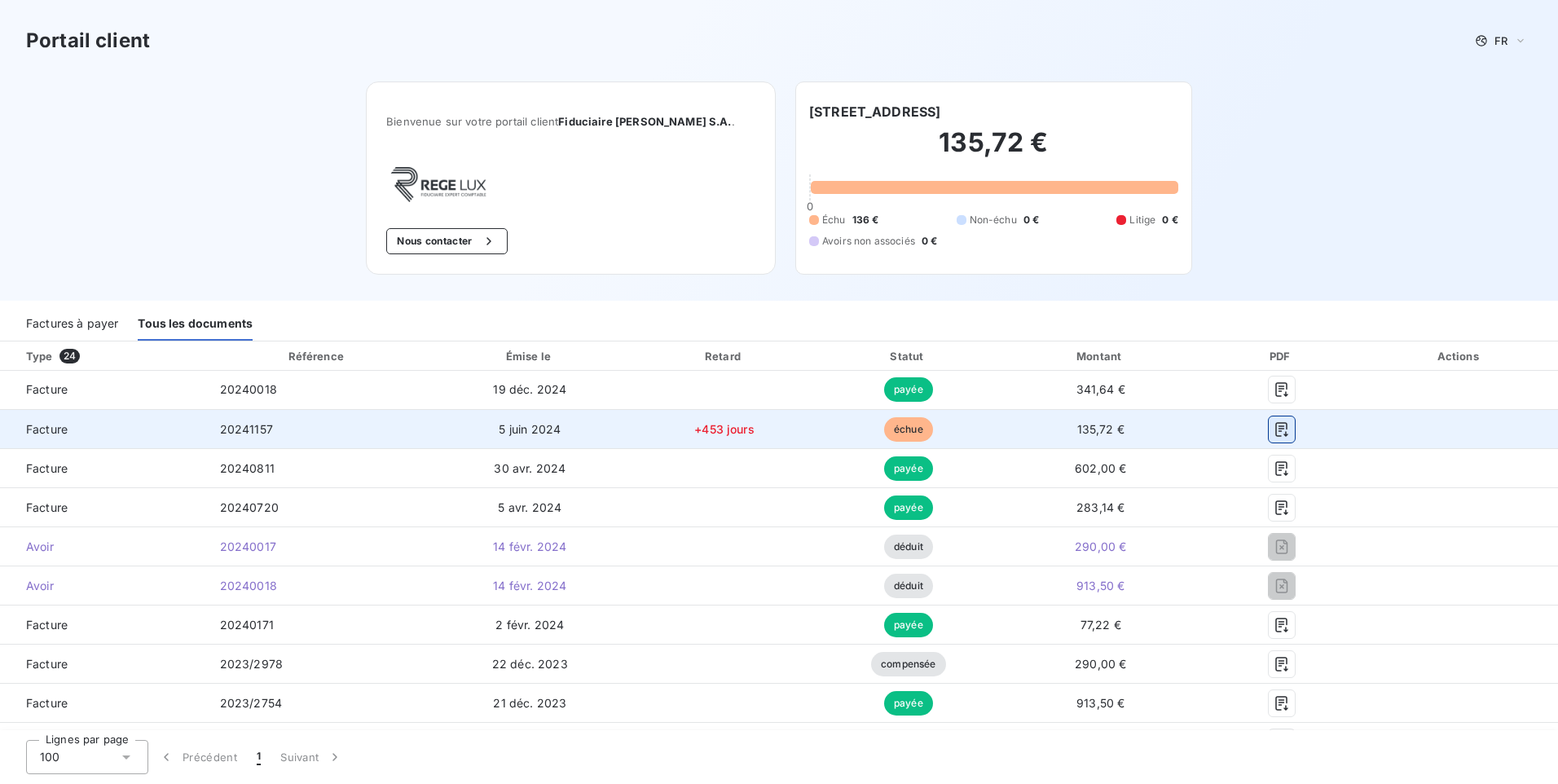
click at [1276, 426] on icon "button" at bounding box center [1281, 429] width 12 height 15
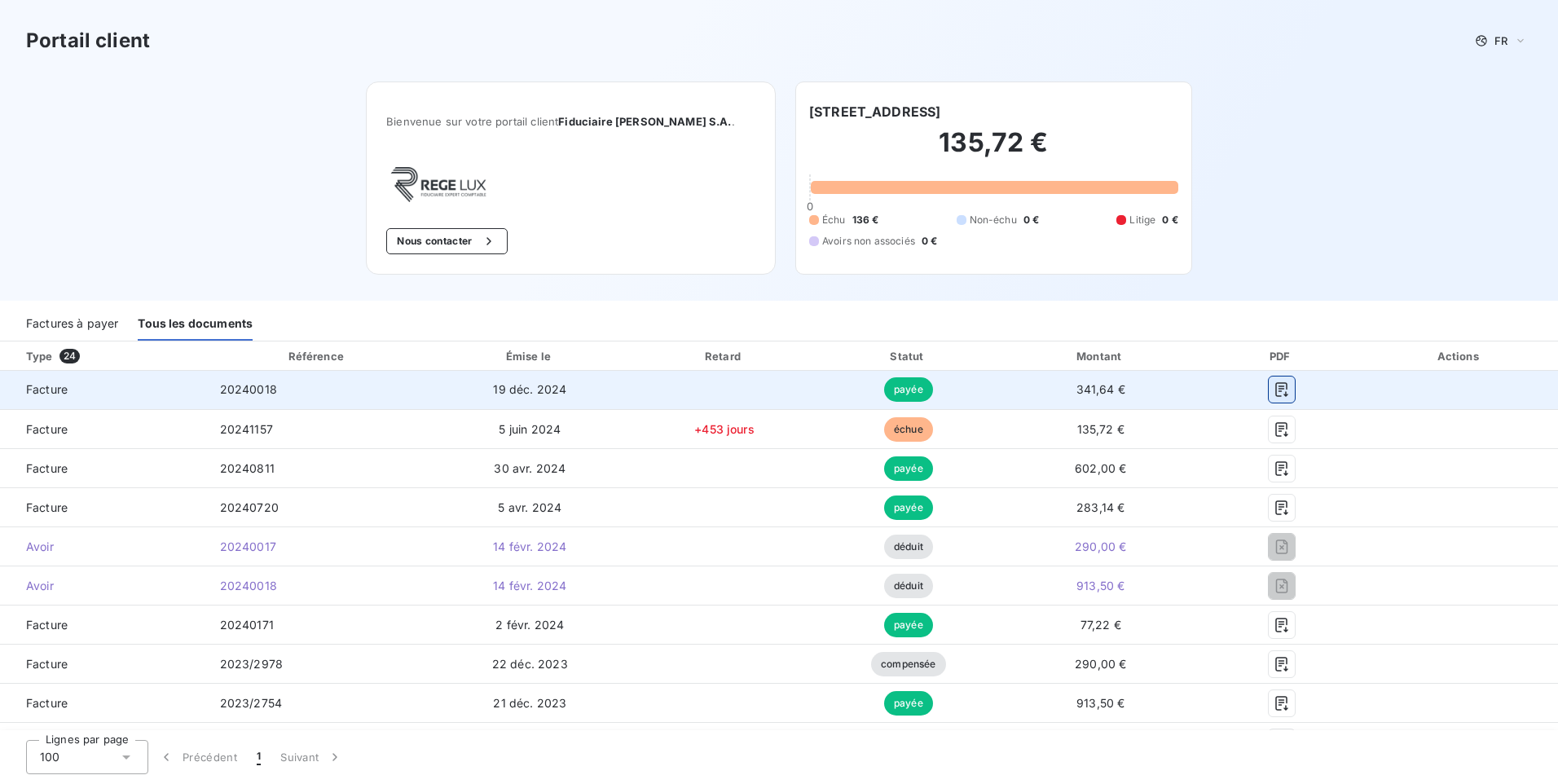
click at [1274, 392] on icon "button" at bounding box center [1282, 390] width 17 height 17
